Goal: Contribute content

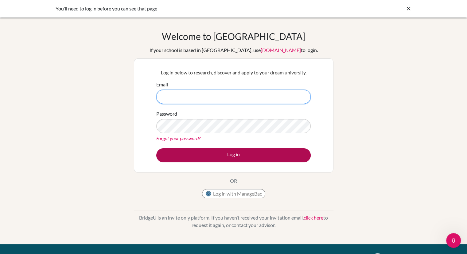
type input "[PERSON_NAME][EMAIL_ADDRESS][DOMAIN_NAME]"
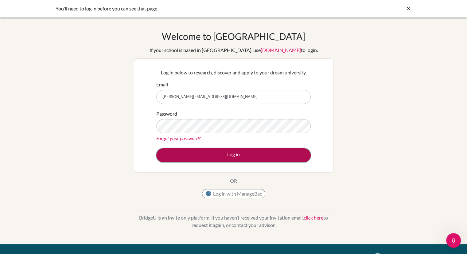
click at [194, 159] on button "Log in" at bounding box center [233, 155] width 155 height 14
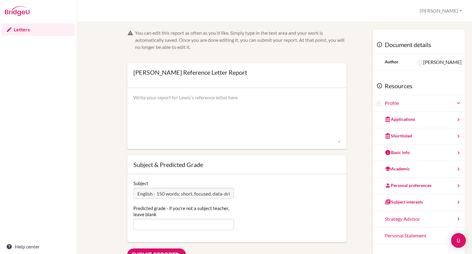
click at [167, 112] on textarea at bounding box center [236, 118] width 207 height 49
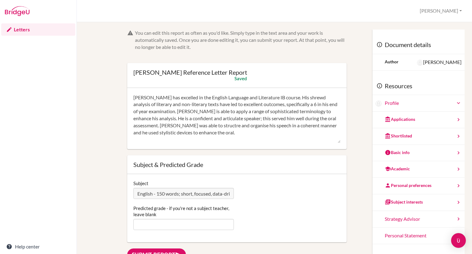
click at [162, 109] on textarea "[PERSON_NAME] has excelled in the English Language and Literature IB course. Hi…" at bounding box center [236, 118] width 207 height 49
click at [169, 108] on textarea "[PERSON_NAME] has excelled in the English Language and Literature IB course. Hi…" at bounding box center [236, 118] width 207 height 49
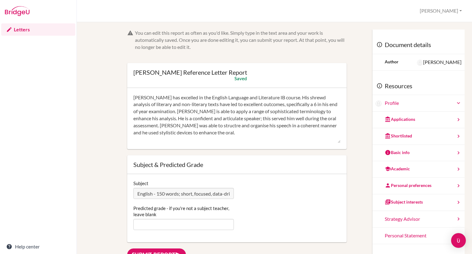
click at [169, 108] on textarea "[PERSON_NAME] has excelled in the English Language and Literature IB course. Hi…" at bounding box center [236, 118] width 207 height 49
click at [211, 108] on textarea "[PERSON_NAME] has excelled in the English Language and Literature IB course. Hi…" at bounding box center [236, 118] width 207 height 49
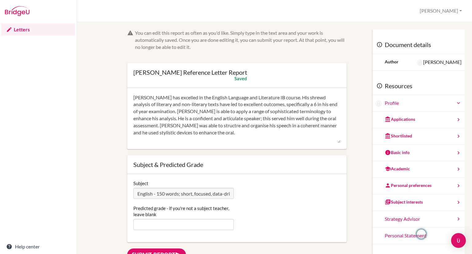
paste textarea "s led to excellent outcomes, specifically a 6 in his end of year examination. […"
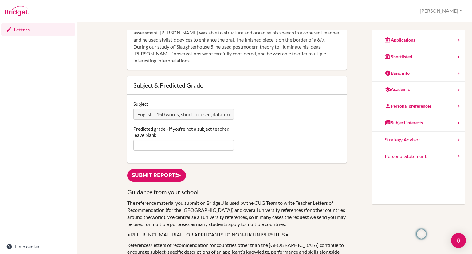
scroll to position [94, 0]
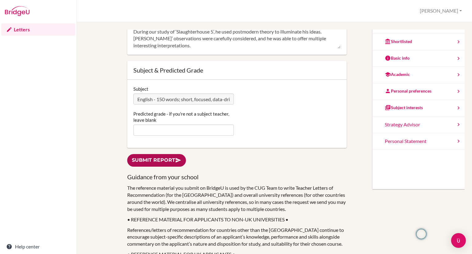
type textarea "[PERSON_NAME] has excelled in the English Language and Literature IB course. Hi…"
click at [157, 162] on link "Submit report" at bounding box center [156, 160] width 59 height 13
